Goal: Information Seeking & Learning: Learn about a topic

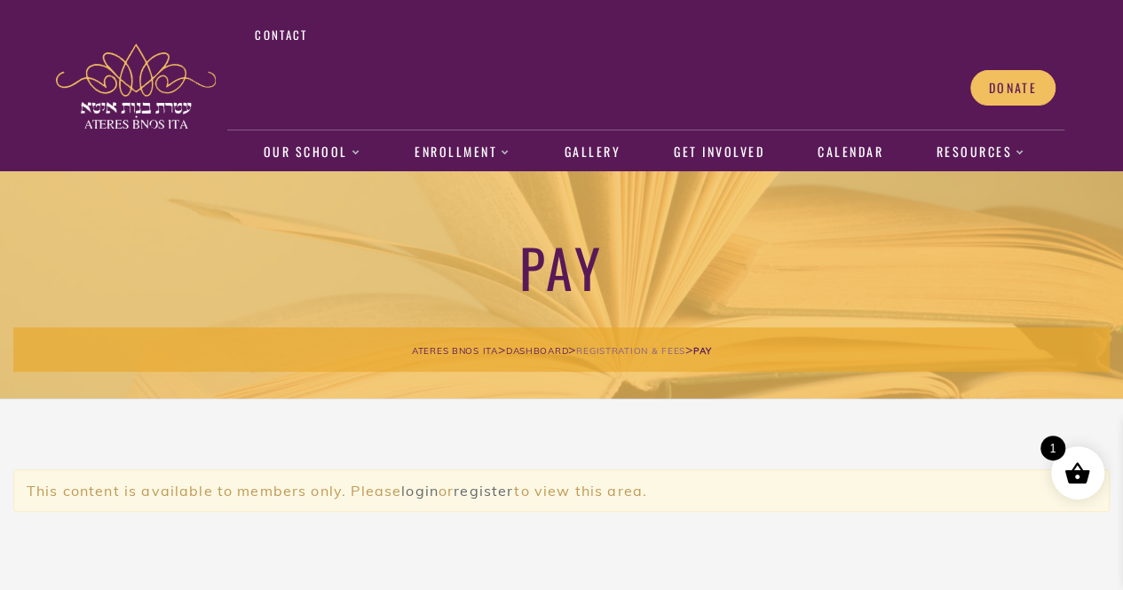
click at [600, 345] on span "Registration & fees" at bounding box center [630, 351] width 109 height 12
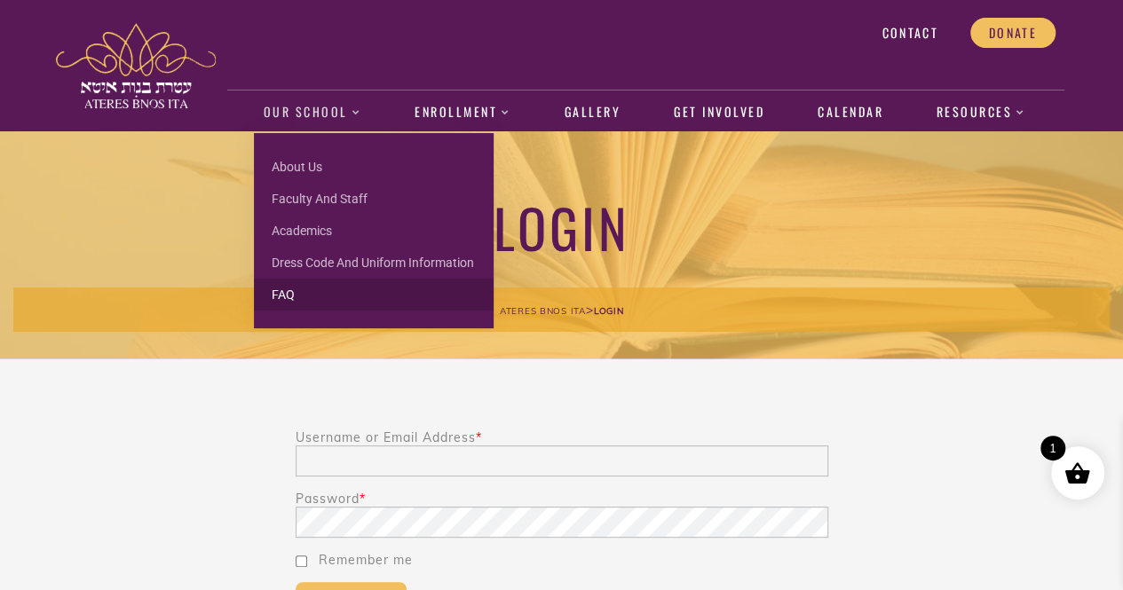
click at [294, 287] on link "FAQ" at bounding box center [374, 295] width 240 height 32
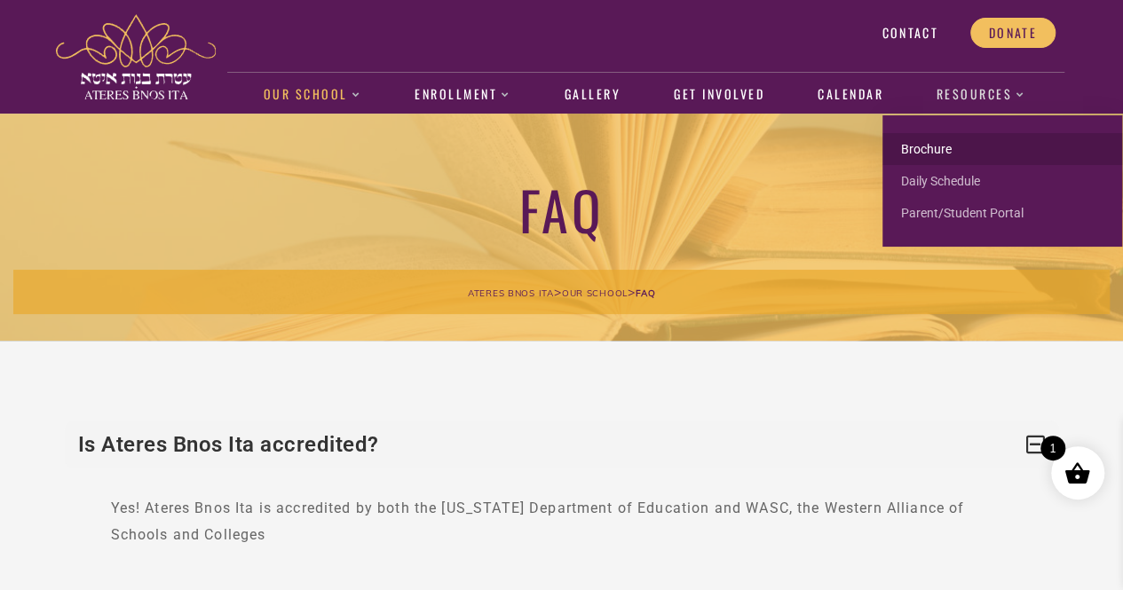
click at [932, 152] on link "Brochure" at bounding box center [1003, 149] width 240 height 32
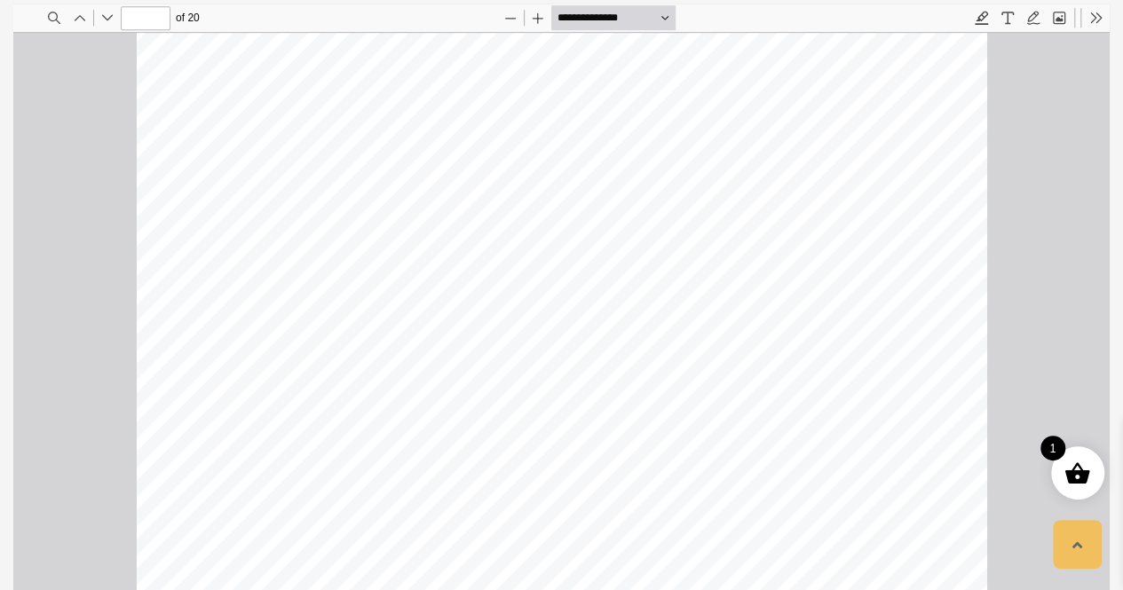
scroll to position [13659, 0]
type input "*"
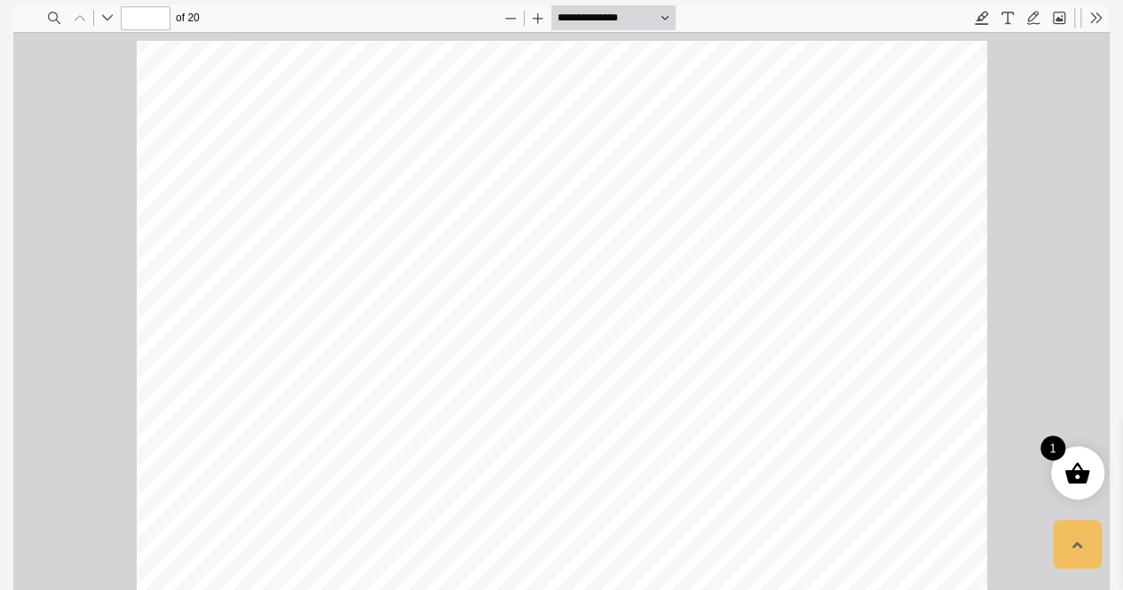
drag, startPoint x: 1101, startPoint y: 60, endPoint x: 1146, endPoint y: 4, distance: 72.7
